Goal: Navigation & Orientation: Find specific page/section

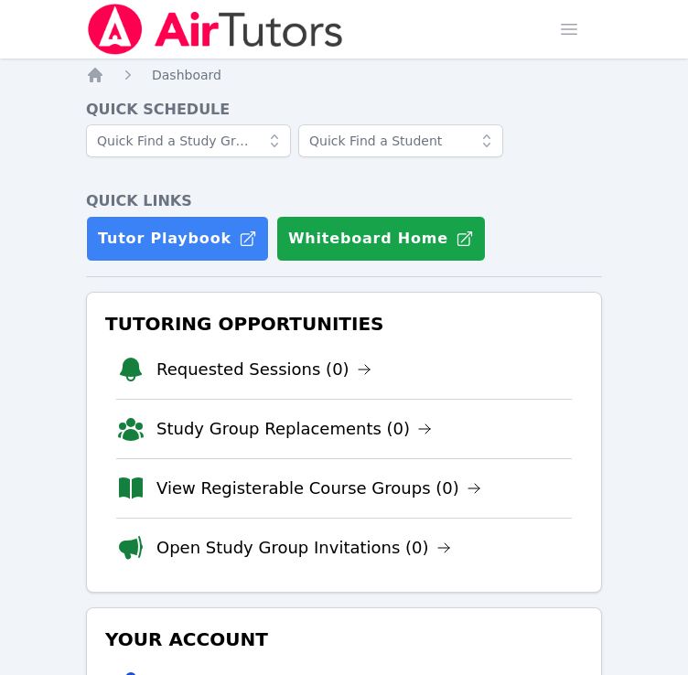
scroll to position [340, 0]
